Goal: Task Accomplishment & Management: Use online tool/utility

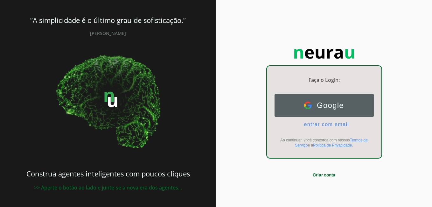
click at [318, 105] on span "Google" at bounding box center [328, 105] width 32 height 9
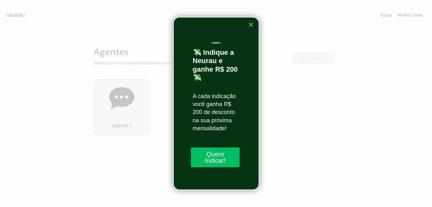
click at [250, 23] on button "×" at bounding box center [251, 24] width 6 height 10
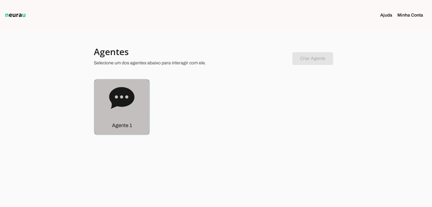
click at [132, 105] on icon at bounding box center [121, 97] width 25 height 25
